Goal: Task Accomplishment & Management: Complete application form

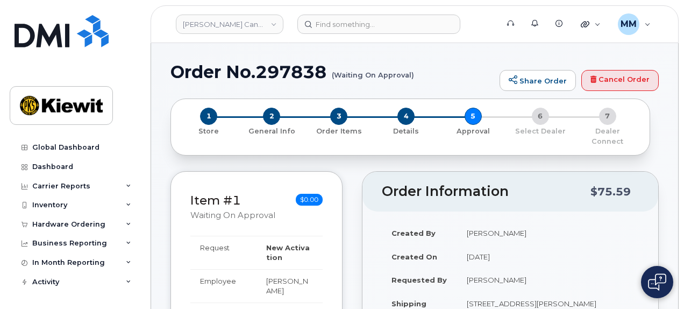
select select "10893"
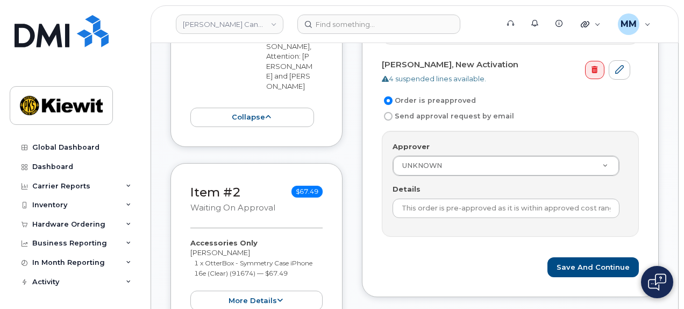
scroll to position [538, 0]
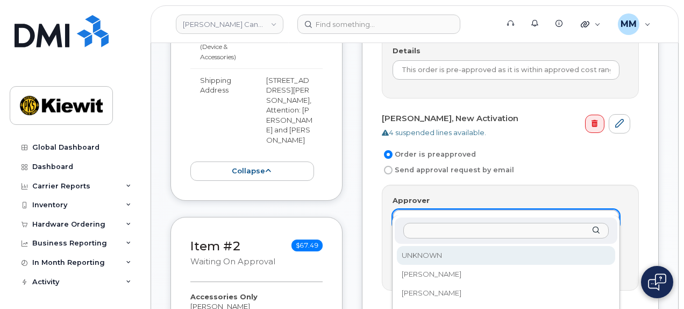
click at [417, 237] on input "Approver" at bounding box center [505, 231] width 205 height 16
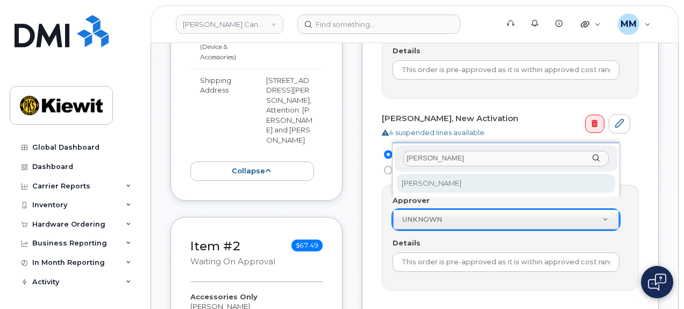
type input "Paul"
select select "10893"
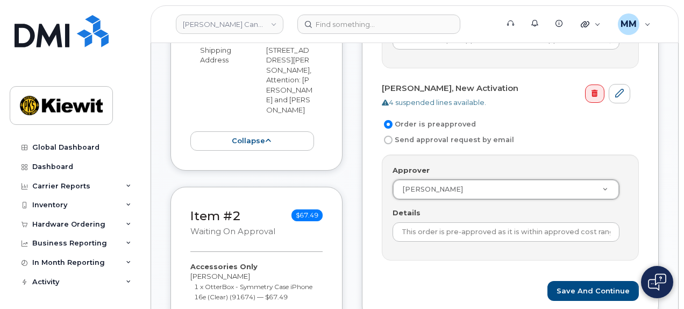
scroll to position [645, 0]
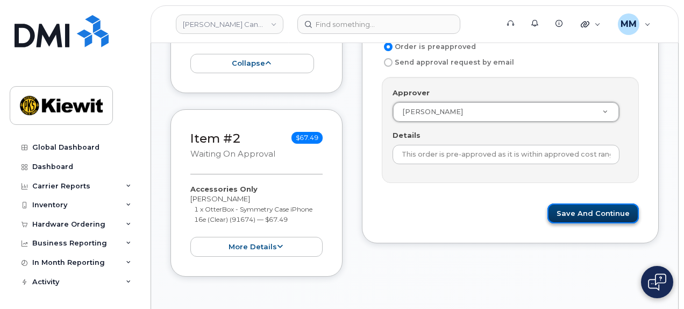
click at [568, 203] on button "Save and Continue" at bounding box center [593, 213] width 91 height 20
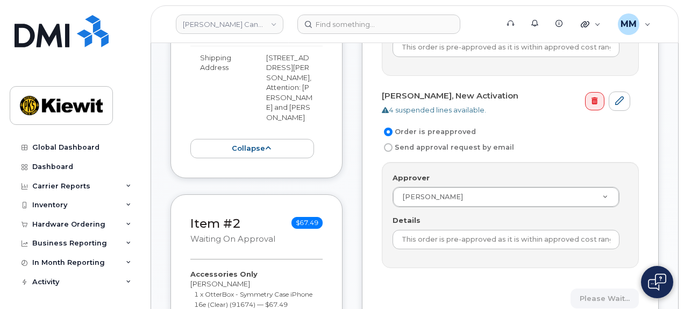
scroll to position [538, 0]
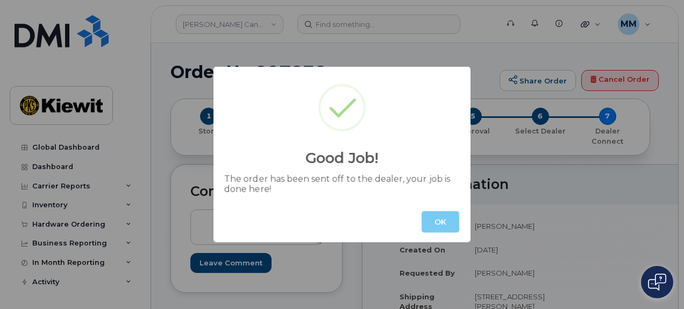
click at [446, 224] on button "OK" at bounding box center [441, 222] width 38 height 22
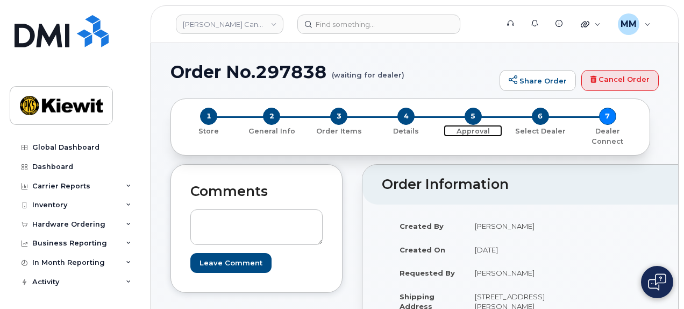
drag, startPoint x: 467, startPoint y: 117, endPoint x: 435, endPoint y: 155, distance: 49.6
click at [467, 117] on span "5" at bounding box center [473, 116] width 17 height 17
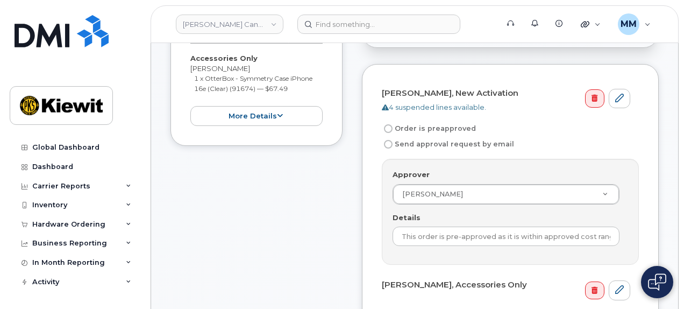
scroll to position [376, 0]
click at [387, 137] on label "Send approval request by email" at bounding box center [448, 143] width 132 height 13
click at [387, 139] on input "Send approval request by email" at bounding box center [388, 143] width 9 height 9
radio input "true"
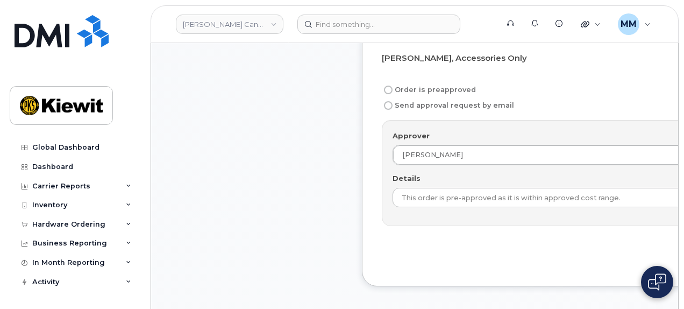
scroll to position [753, 0]
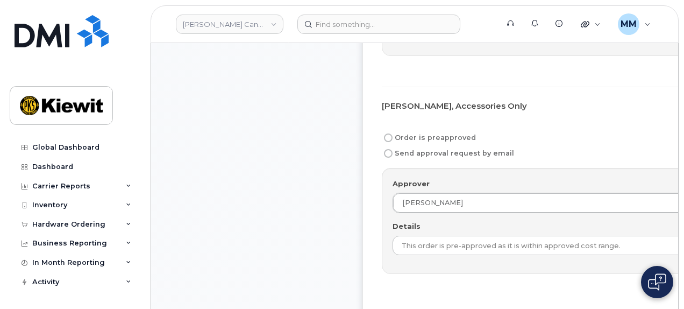
click at [385, 158] on input "Send approval request by email" at bounding box center [388, 153] width 9 height 9
radio input "true"
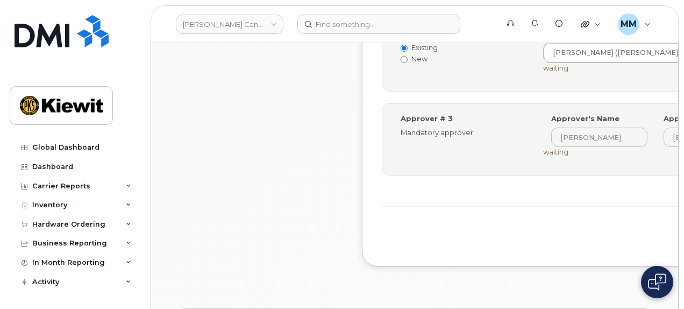
scroll to position [1022, 0]
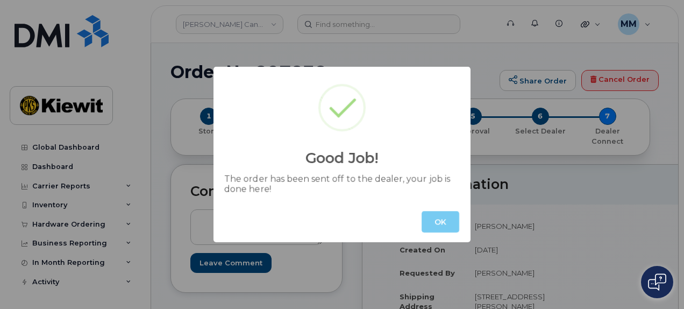
click at [437, 222] on button "OK" at bounding box center [441, 222] width 38 height 22
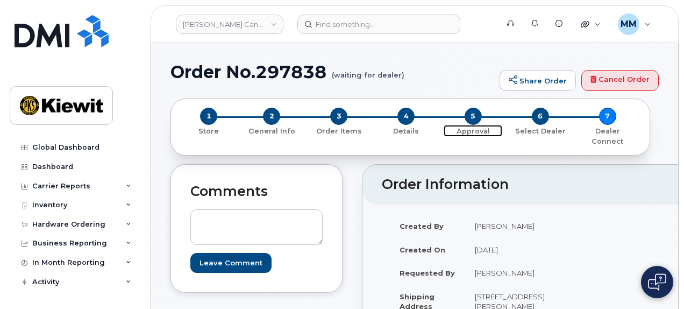
drag, startPoint x: 470, startPoint y: 117, endPoint x: 365, endPoint y: 205, distance: 136.7
click at [470, 117] on span "5" at bounding box center [473, 116] width 17 height 17
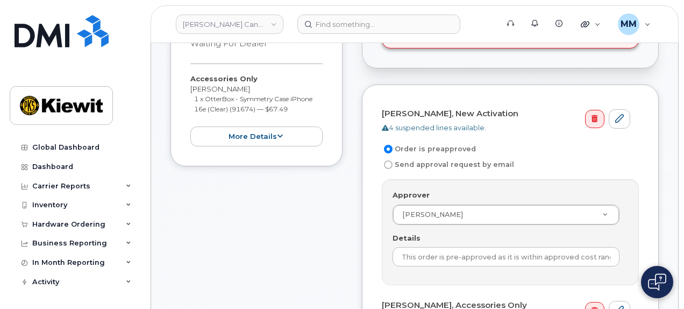
scroll to position [376, 0]
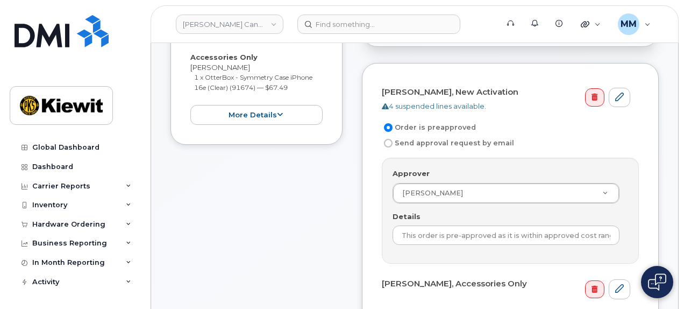
click at [389, 139] on input "Send approval request by email" at bounding box center [388, 143] width 9 height 9
radio input "true"
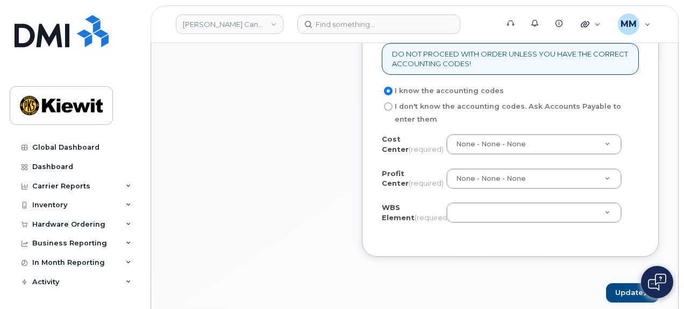
scroll to position [1129, 0]
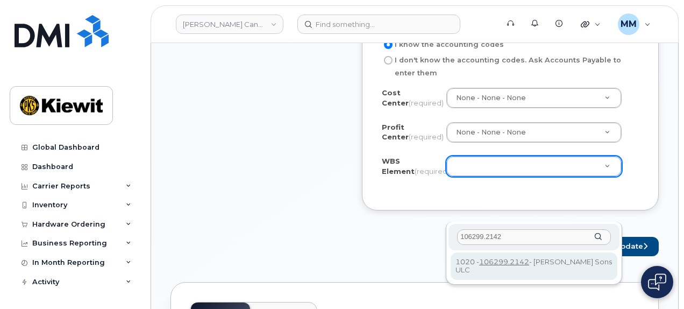
type input "106299.2142"
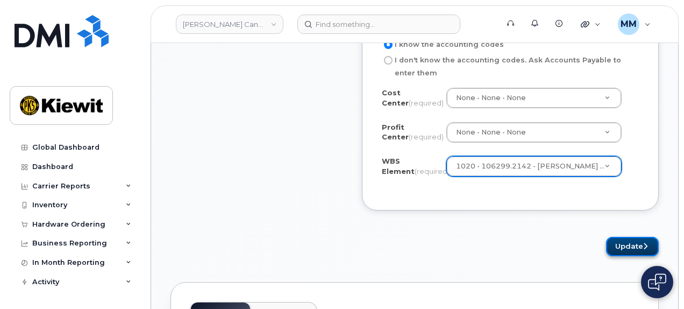
click at [620, 257] on button "Update" at bounding box center [632, 247] width 53 height 20
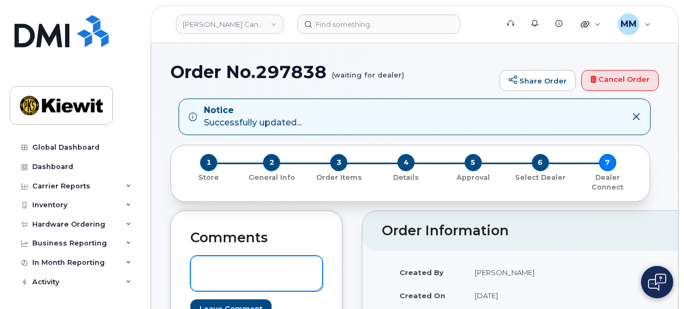
click at [215, 263] on textarea at bounding box center [256, 272] width 132 height 35
click at [648, 274] on img at bounding box center [657, 281] width 18 height 17
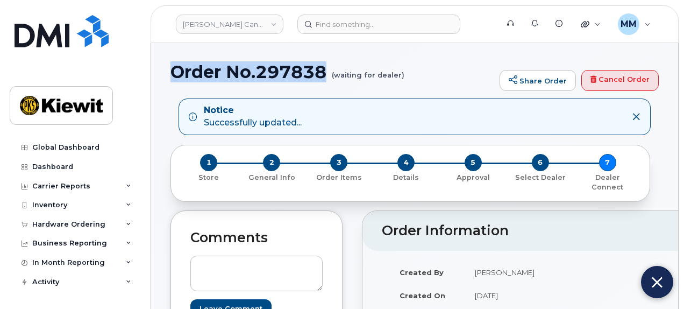
drag, startPoint x: 326, startPoint y: 74, endPoint x: 170, endPoint y: 72, distance: 156.0
click at [170, 72] on h1 "Order No.297838 (waiting for dealer)" at bounding box center [332, 71] width 324 height 19
copy h1 "Order No.297838"
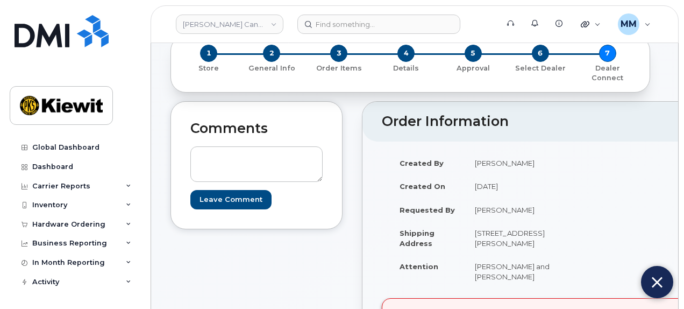
scroll to position [108, 0]
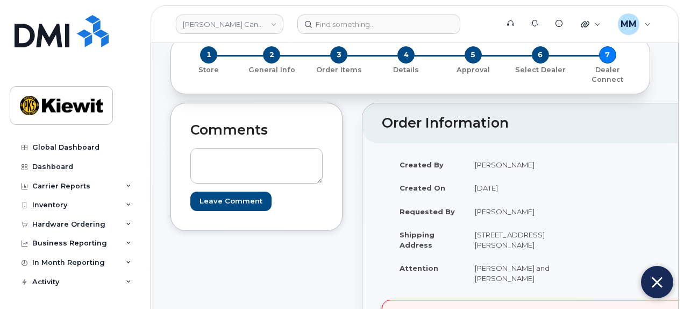
click at [649, 278] on button at bounding box center [657, 282] width 32 height 32
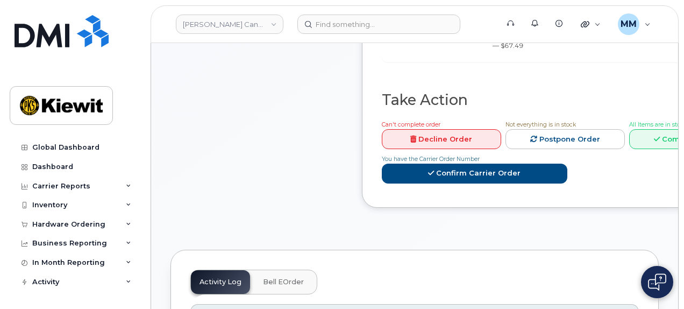
scroll to position [914, 0]
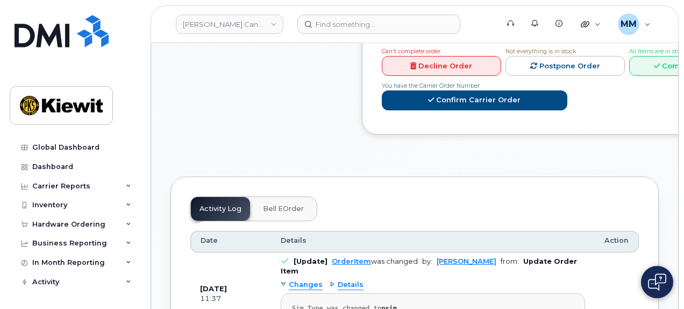
click at [426, 76] on link "Decline Order" at bounding box center [441, 66] width 119 height 20
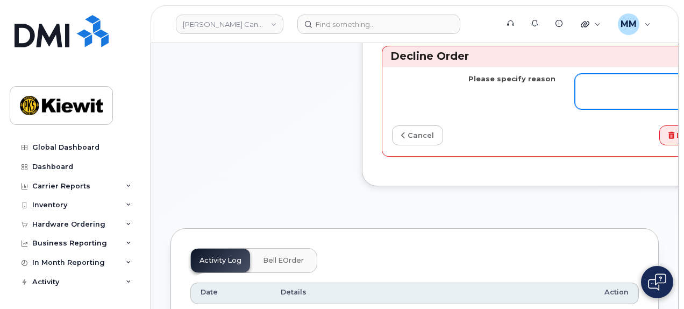
click at [635, 109] on textarea "Please specify reason" at bounding box center [656, 91] width 163 height 35
type textarea "Need approvers"
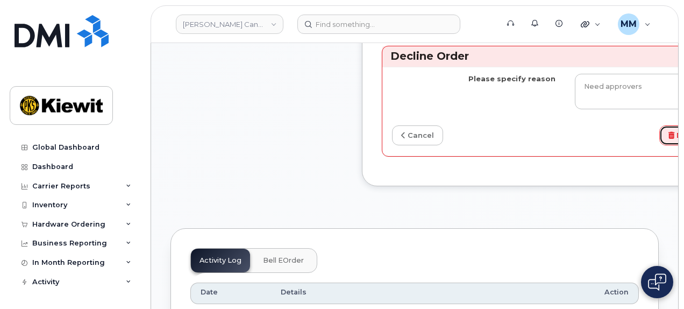
click at [669, 139] on icon "submit" at bounding box center [672, 135] width 6 height 7
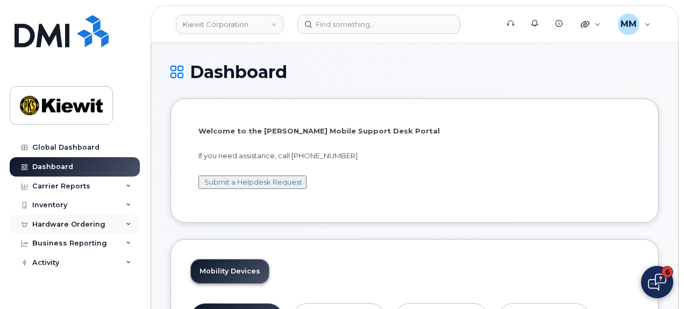
click at [75, 226] on div "Hardware Ordering" at bounding box center [68, 224] width 73 height 9
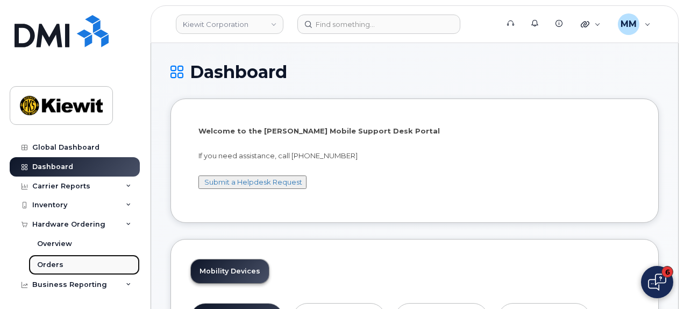
click at [61, 265] on link "Orders" at bounding box center [84, 264] width 111 height 20
